Goal: Check status

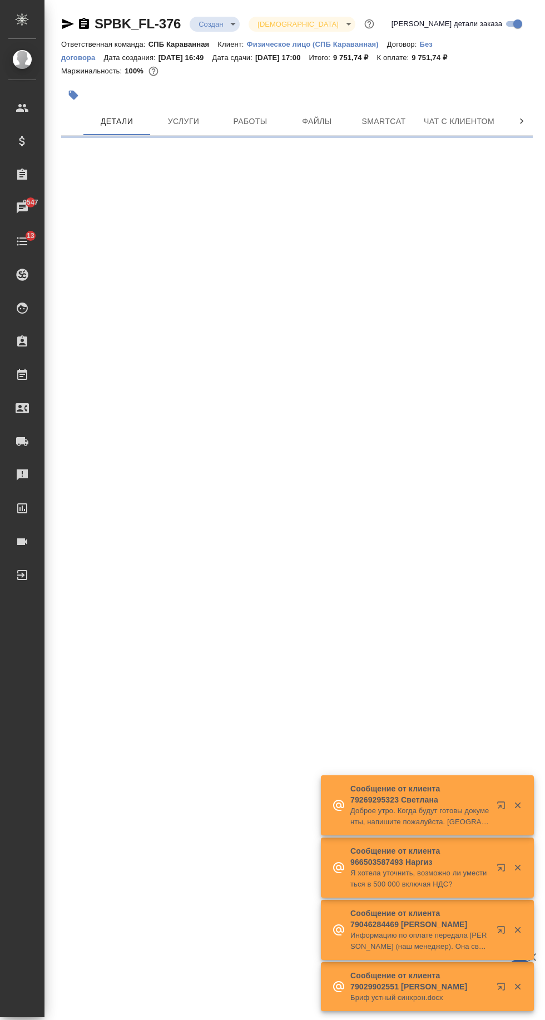
select select "RU"
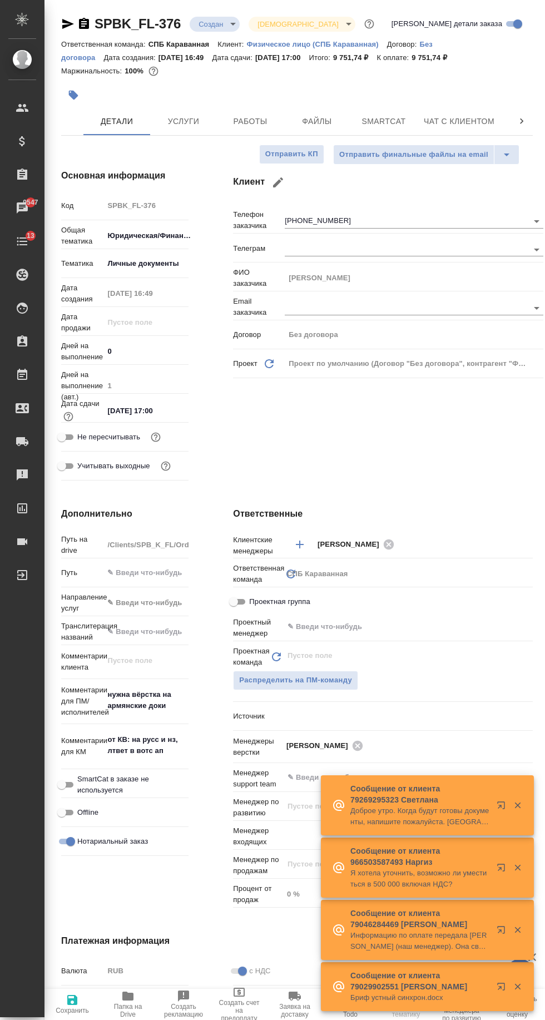
type textarea "x"
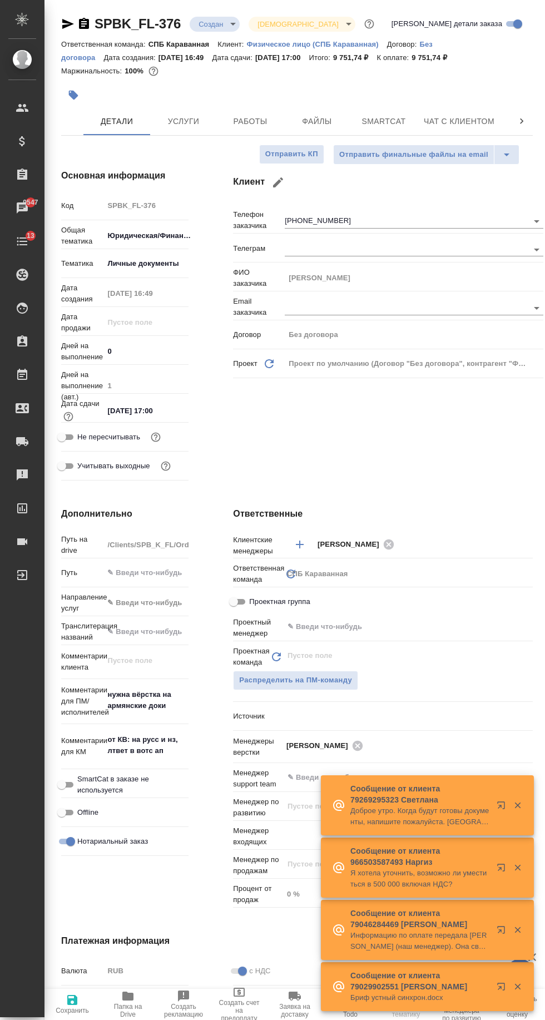
type textarea "x"
type input "[PERSON_NAME]"
click at [439, 119] on span "Чат с клиентом" at bounding box center [459, 122] width 71 height 14
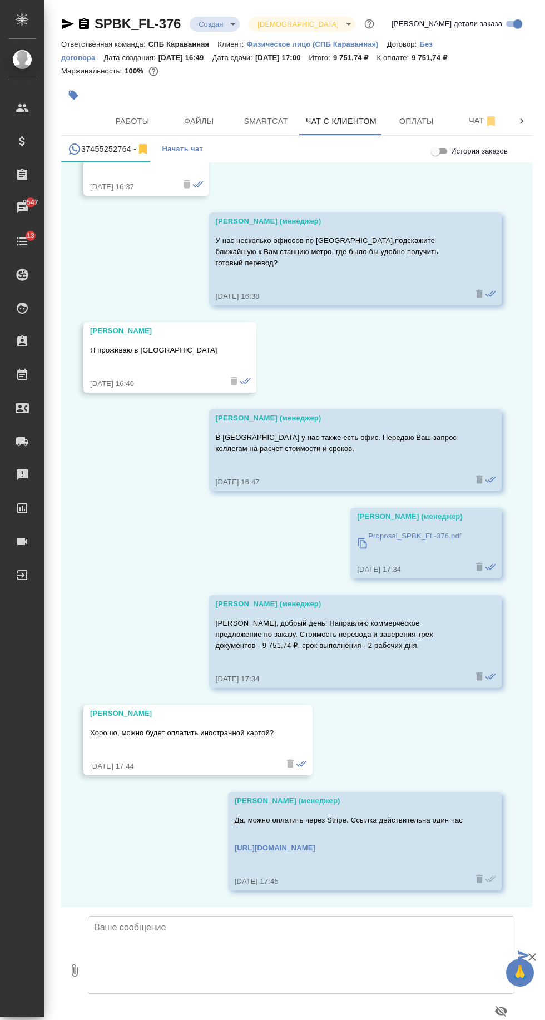
scroll to position [0, 122]
click at [412, 123] on span "Оплаты" at bounding box center [412, 122] width 53 height 14
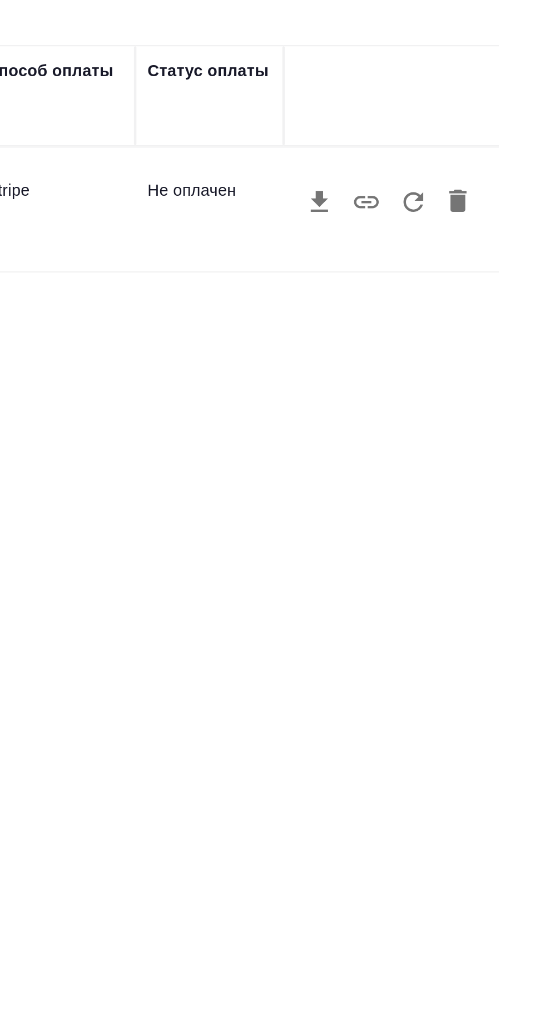
scroll to position [1, 0]
click at [485, 250] on icon "button" at bounding box center [485, 243] width 13 height 13
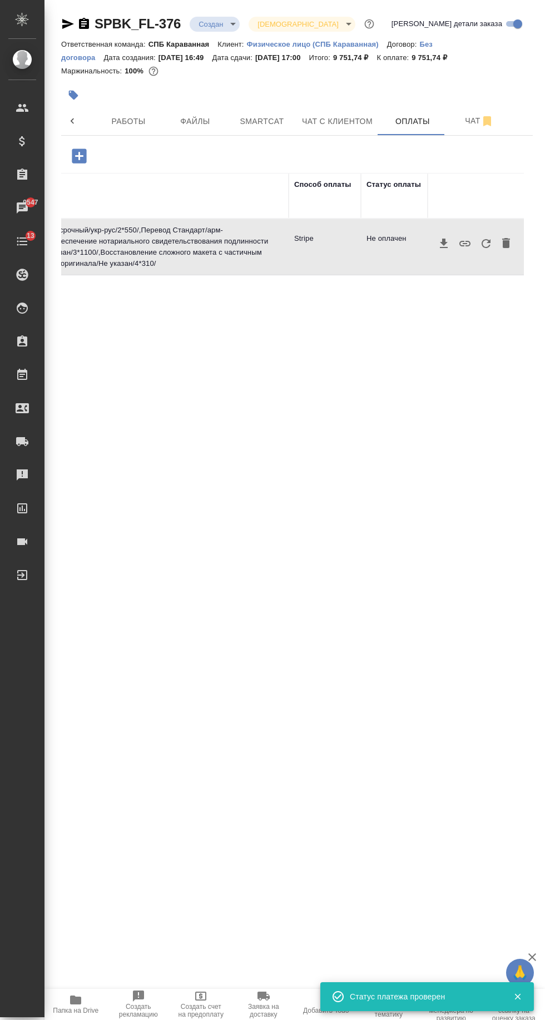
scroll to position [0, 0]
